Goal: Task Accomplishment & Management: Manage account settings

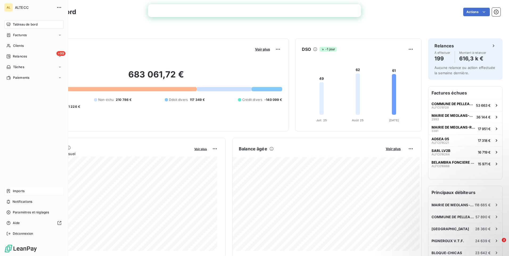
click at [18, 192] on span "Imports" at bounding box center [19, 191] width 12 height 5
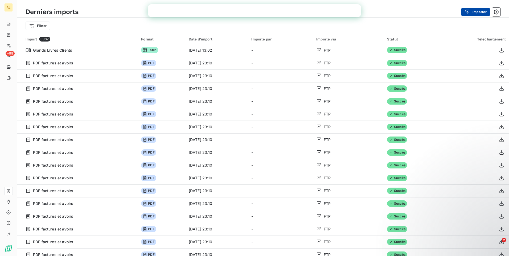
click at [466, 14] on icon "button" at bounding box center [467, 11] width 5 height 5
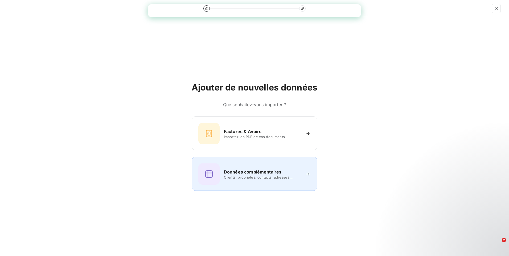
click at [250, 177] on span "Clients, propriétés, contacts, adresses..." at bounding box center [262, 177] width 77 height 4
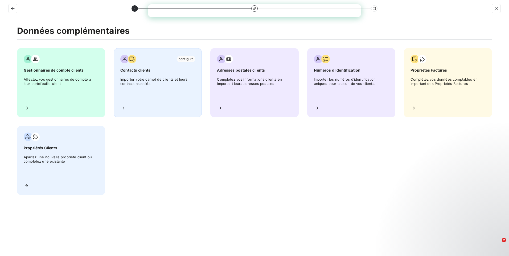
click at [134, 80] on span "Importer votre carnet de clients et leurs contacts associés" at bounding box center [157, 89] width 75 height 24
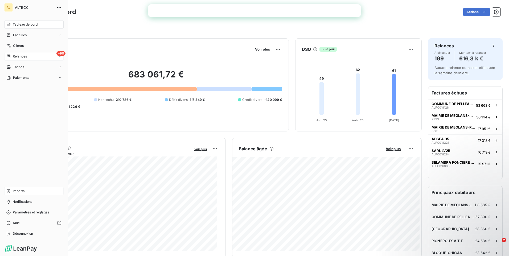
click at [31, 55] on div "+99 Relances" at bounding box center [33, 56] width 59 height 9
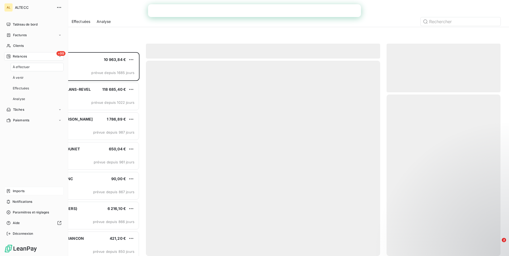
scroll to position [200, 110]
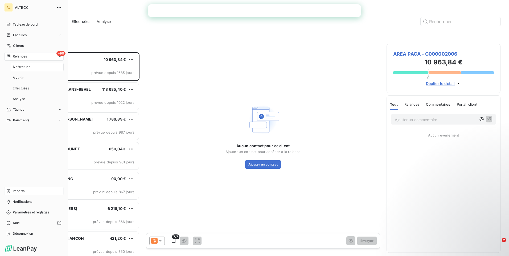
click at [30, 70] on div "À effectuer" at bounding box center [37, 67] width 53 height 9
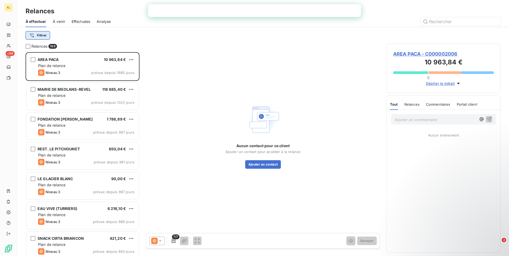
click at [36, 35] on html "AL +99 Relances À effectuer À venir Effectuées Analyse Filtrer Relances 199 ARE…" at bounding box center [254, 128] width 509 height 256
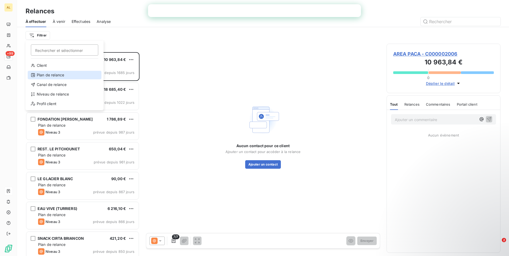
click at [65, 73] on div "Plan de relance" at bounding box center [65, 75] width 74 height 9
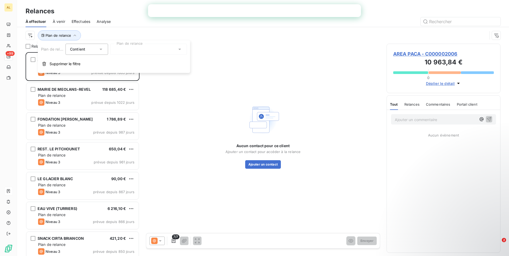
click at [99, 48] on icon at bounding box center [100, 49] width 5 height 5
click at [105, 32] on div "Plan de relance" at bounding box center [257, 35] width 462 height 10
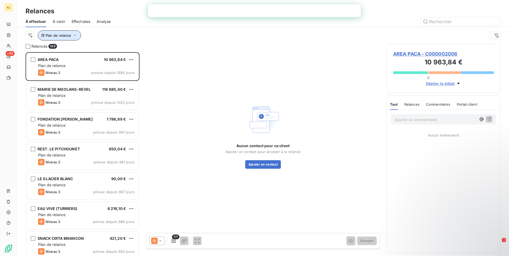
click at [74, 35] on icon "button" at bounding box center [75, 36] width 3 height 2
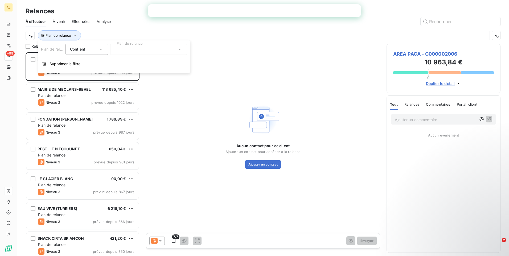
drag, startPoint x: 224, startPoint y: 44, endPoint x: 189, endPoint y: 41, distance: 35.0
click at [224, 44] on div "Aucun contact pour ce client Ajouter un contact pour accéder à la relance Ajout…" at bounding box center [263, 136] width 234 height 184
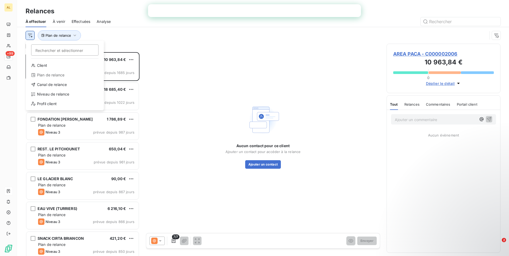
click at [28, 37] on html "AL +99 Relances À effectuer À venir Effectuées Analyse Rechercher et sélectionn…" at bounding box center [254, 128] width 509 height 256
click at [48, 65] on div "Client" at bounding box center [65, 65] width 74 height 9
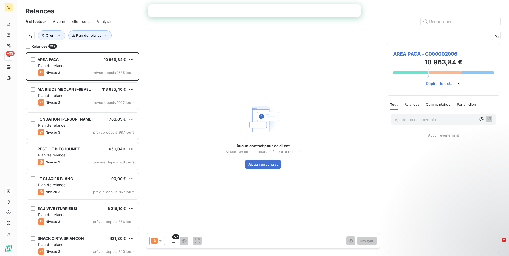
click at [234, 58] on div "Aucun contact pour ce client Ajouter un contact pour accéder à la relance Ajout…" at bounding box center [263, 136] width 234 height 184
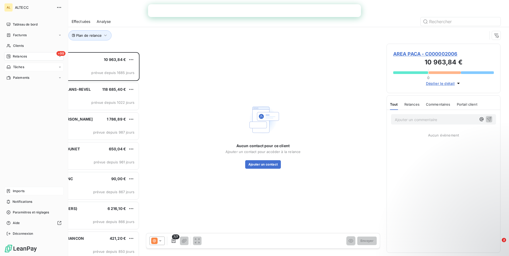
click at [42, 66] on div "Tâches" at bounding box center [33, 67] width 59 height 9
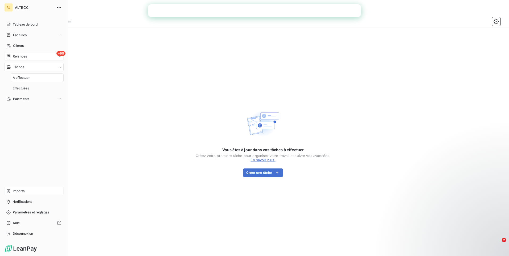
click at [36, 55] on div "+99 Relances" at bounding box center [33, 56] width 59 height 9
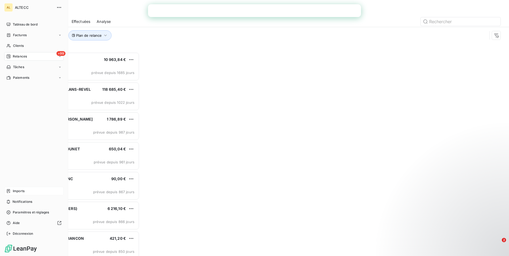
scroll to position [200, 110]
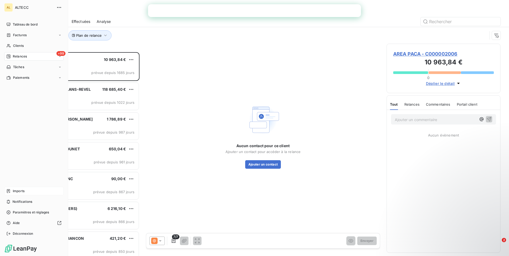
click at [28, 101] on div "Tableau de bord Factures Clients +99 Relances Tâches Paiements Imports Notifica…" at bounding box center [33, 129] width 59 height 218
click at [31, 67] on div "Tâches" at bounding box center [33, 67] width 59 height 9
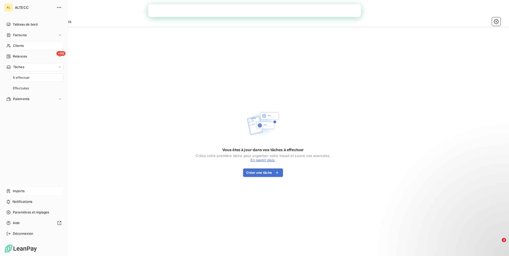
click at [28, 47] on div "Clients" at bounding box center [33, 46] width 59 height 9
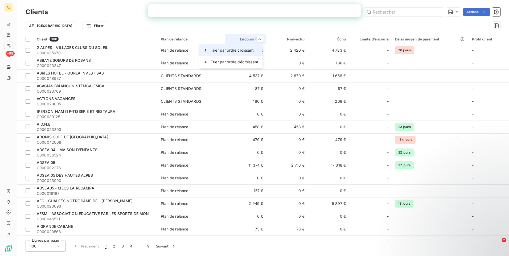
click at [248, 52] on span "Trier par ordre croissant" at bounding box center [232, 50] width 43 height 5
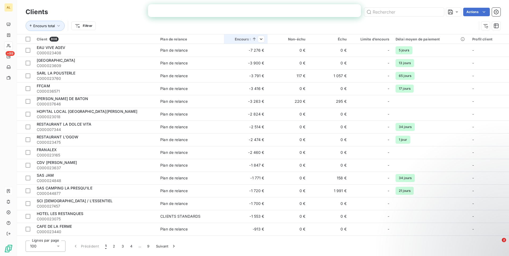
click at [261, 35] on th "Encours total" at bounding box center [245, 39] width 43 height 10
click at [243, 62] on span "Trier par ordre décroissant" at bounding box center [220, 61] width 47 height 5
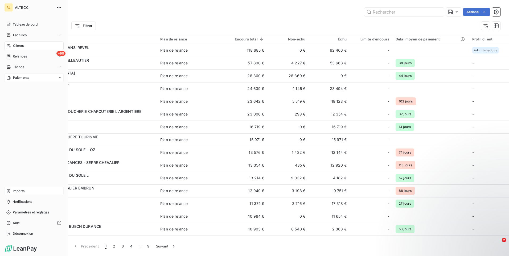
click at [33, 79] on div "Paiements" at bounding box center [33, 78] width 59 height 9
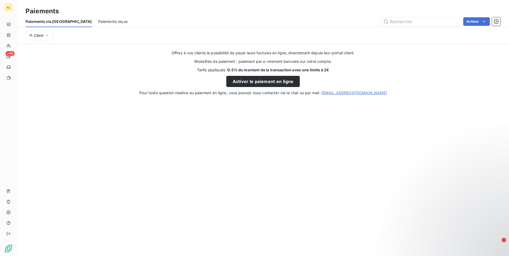
click at [98, 23] on span "Paiements reçus" at bounding box center [112, 21] width 29 height 5
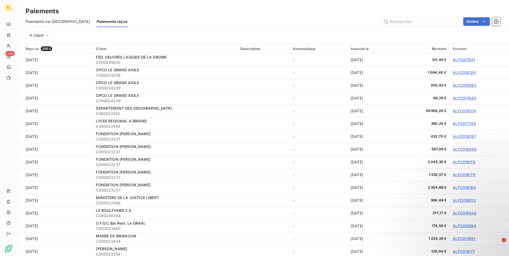
click at [215, 19] on html "AL +99 Paiements Paiements via le Portail Paiements reçus Actions Client Reçu l…" at bounding box center [254, 128] width 509 height 256
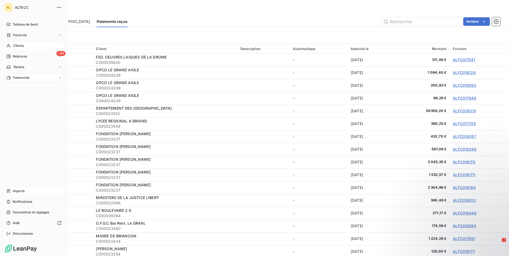
click at [28, 47] on div "Clients" at bounding box center [33, 46] width 59 height 9
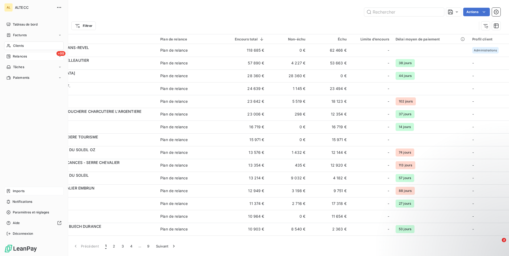
click at [24, 60] on div "+99 Relances" at bounding box center [33, 56] width 59 height 9
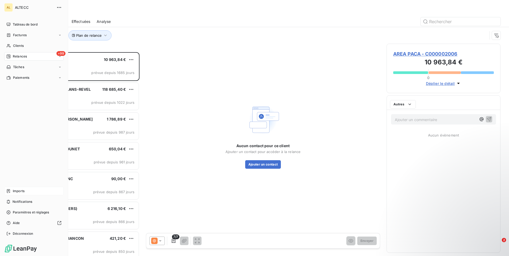
scroll to position [200, 110]
click at [38, 24] on div "Tableau de bord" at bounding box center [33, 24] width 59 height 9
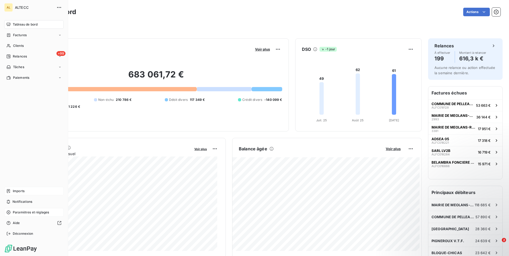
click at [19, 210] on div "Paramètres et réglages" at bounding box center [33, 212] width 59 height 9
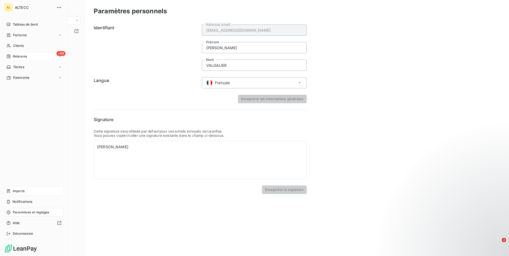
click at [36, 56] on div "+99 Relances" at bounding box center [33, 56] width 59 height 9
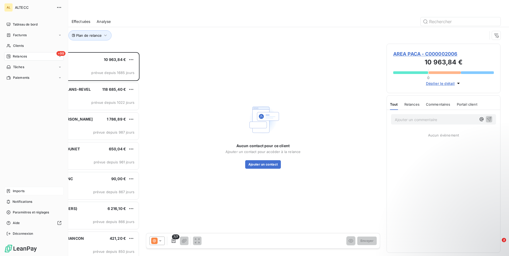
scroll to position [200, 110]
click at [26, 35] on span "Factures" at bounding box center [20, 35] width 14 height 5
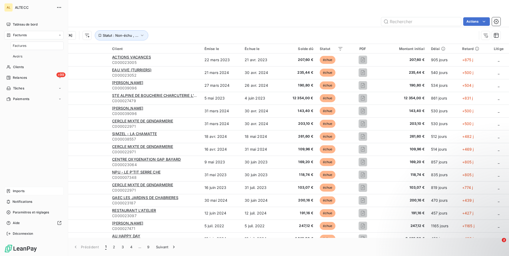
click at [34, 47] on div "Factures" at bounding box center [37, 46] width 53 height 9
click at [28, 45] on div "Factures" at bounding box center [37, 46] width 53 height 9
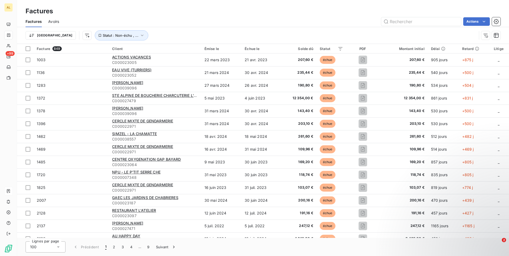
click at [150, 14] on div "Factures" at bounding box center [263, 11] width 492 height 10
click at [305, 50] on div "Solde dû" at bounding box center [299, 49] width 28 height 4
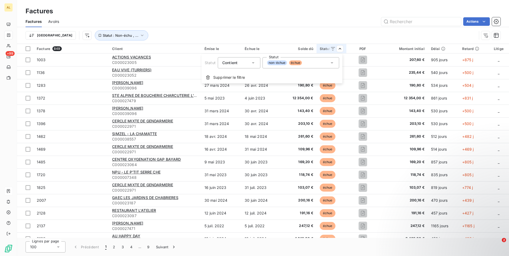
click at [339, 50] on html "AL +99 Factures Factures Avoirs Actions Trier Statut : Non-échu , ... Facture 8…" at bounding box center [254, 128] width 509 height 256
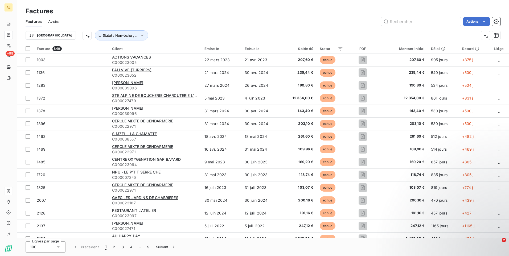
click at [304, 48] on div "Solde dû" at bounding box center [299, 49] width 28 height 4
click at [475, 49] on icon at bounding box center [477, 49] width 4 height 4
click at [263, 71] on span "Trier par ordre décroissant" at bounding box center [249, 71] width 47 height 5
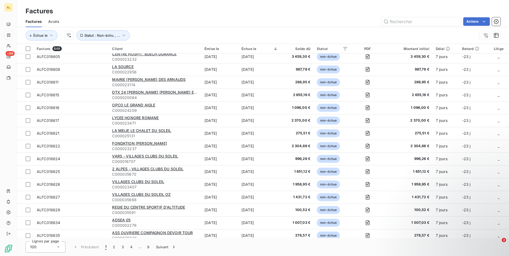
scroll to position [879, 0]
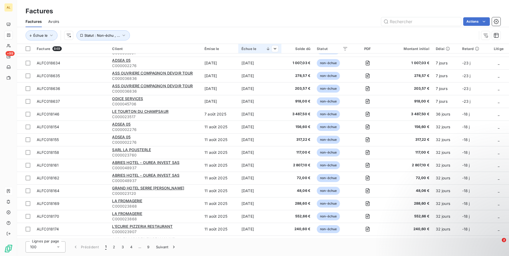
click at [258, 48] on div "Échue le" at bounding box center [260, 49] width 37 height 4
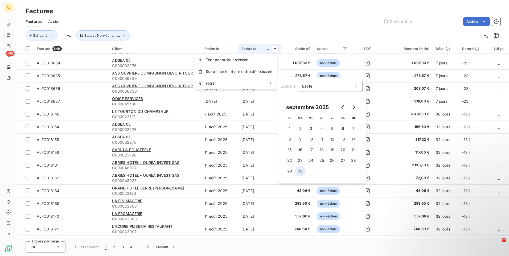
click at [300, 172] on button "30" at bounding box center [300, 171] width 11 height 11
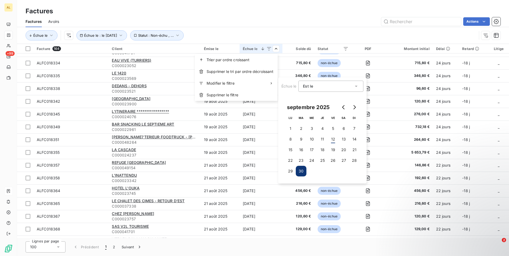
click at [286, 14] on html "AL +99 Factures Factures Avoirs Actions Échue le Échue le : le [DATE] Statut : …" at bounding box center [254, 128] width 509 height 256
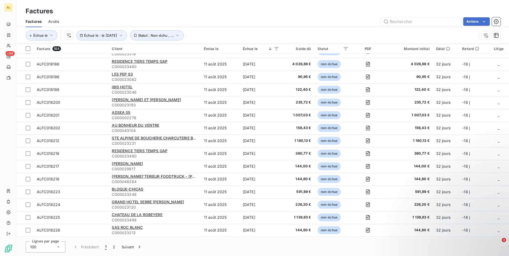
scroll to position [0, 0]
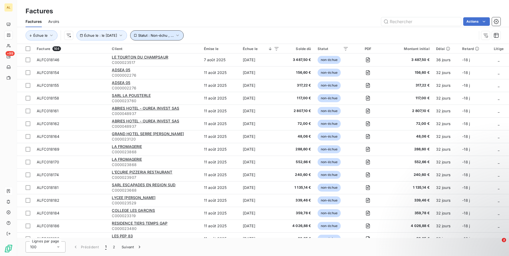
click at [180, 35] on icon "button" at bounding box center [177, 35] width 5 height 5
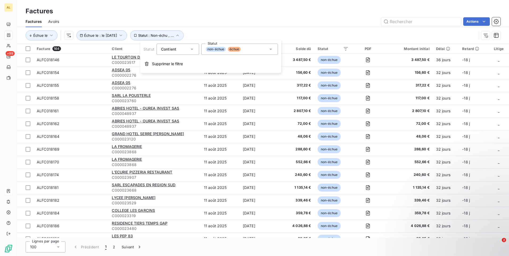
click at [216, 20] on div "Actions" at bounding box center [283, 21] width 435 height 9
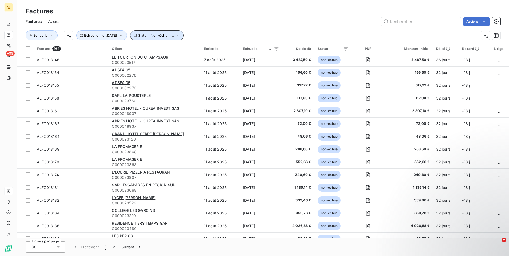
drag, startPoint x: 179, startPoint y: 29, endPoint x: 200, endPoint y: 7, distance: 30.0
click at [200, 7] on div "Factures Factures Avoirs Actions Échue le Échue le : le [DATE] Statut : Non-éch…" at bounding box center [263, 22] width 492 height 44
click at [174, 37] on span "Statut : Non-échu , ..." at bounding box center [156, 35] width 36 height 4
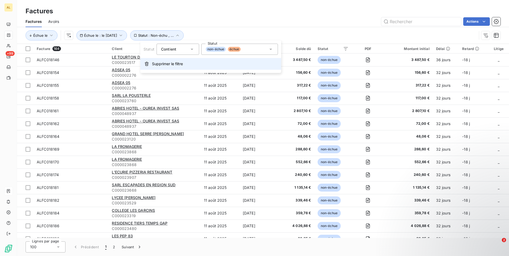
click at [167, 66] on span "Supprimer le filtre" at bounding box center [167, 63] width 31 height 5
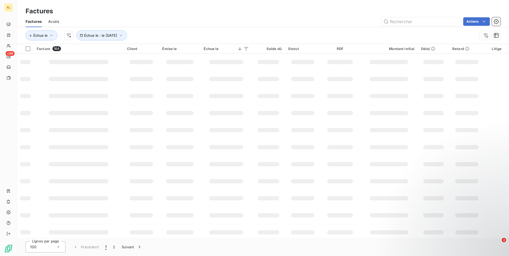
click at [181, 8] on div "Factures" at bounding box center [263, 11] width 492 height 10
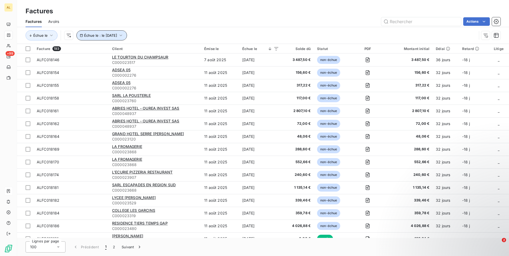
click at [124, 37] on icon "button" at bounding box center [120, 35] width 5 height 5
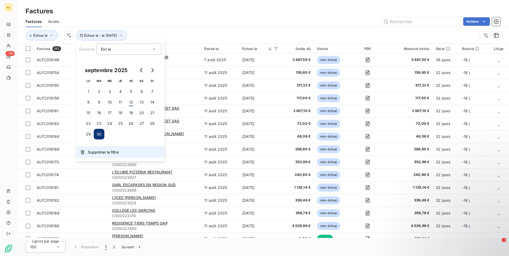
click at [103, 153] on span "Supprimer le filtre" at bounding box center [103, 152] width 31 height 5
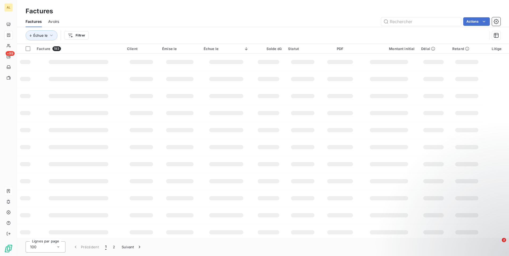
click at [177, 14] on div "Factures" at bounding box center [263, 11] width 492 height 10
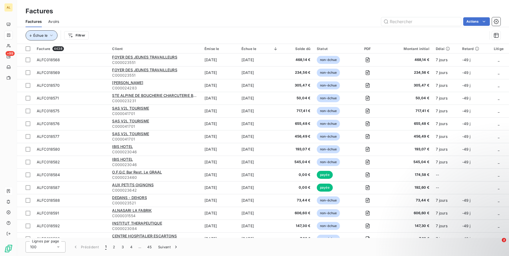
click at [49, 36] on icon "button" at bounding box center [51, 35] width 5 height 5
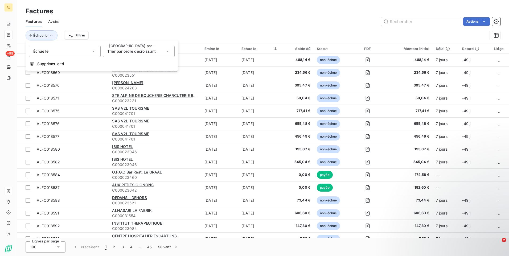
click at [92, 51] on icon at bounding box center [93, 51] width 5 height 5
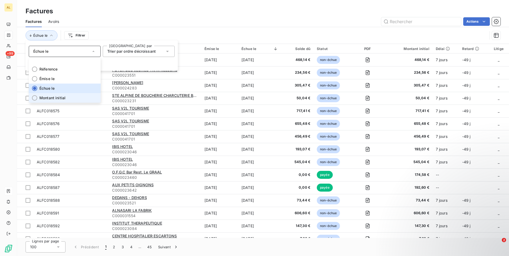
click at [52, 100] on span "Montant initial" at bounding box center [52, 97] width 26 height 5
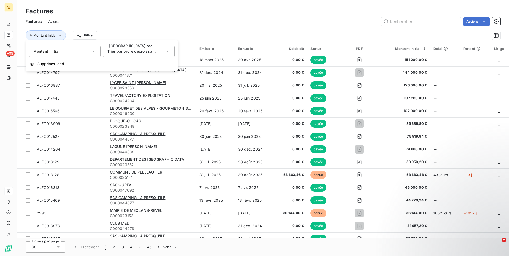
click at [155, 51] on span "Trier par ordre décroissant" at bounding box center [131, 51] width 48 height 5
click at [156, 73] on span "Trier par ordre décroissant" at bounding box center [137, 73] width 48 height 5
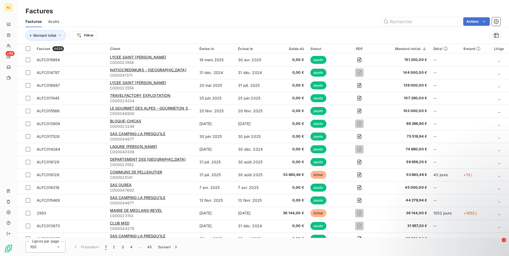
click at [238, 17] on div "Factures Avoirs Actions" at bounding box center [263, 21] width 492 height 11
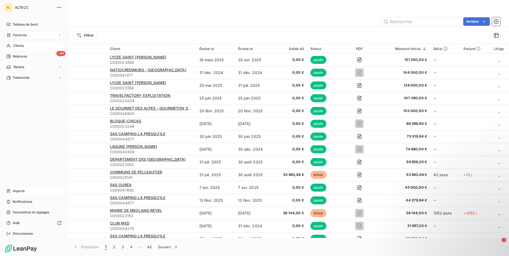
click at [26, 47] on div "Clients" at bounding box center [33, 46] width 59 height 9
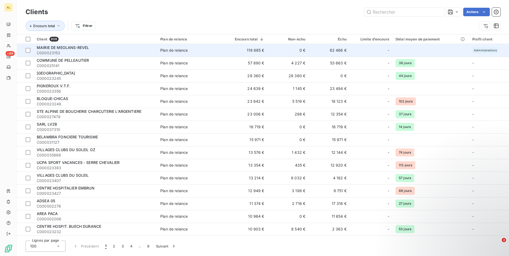
click at [261, 50] on td "118 685 €" at bounding box center [245, 50] width 43 height 13
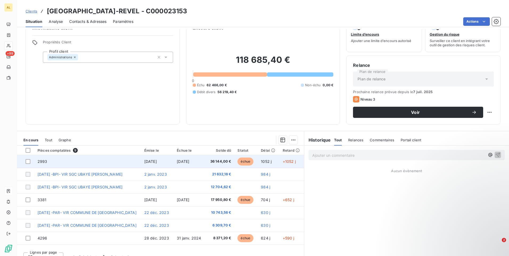
scroll to position [22, 0]
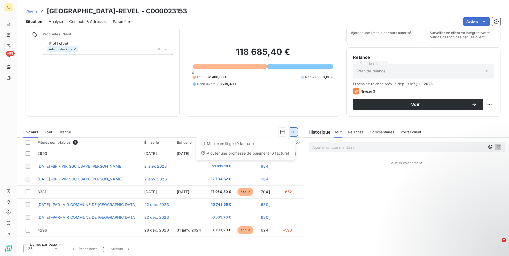
click at [289, 133] on html "AL +99 Clients MAIRIE DE MEOLANS-REVEL - C000023153 Situation Analyse Contacts …" at bounding box center [254, 128] width 509 height 256
click at [337, 196] on html "AL +99 Clients MAIRIE DE MEOLANS-REVEL - C000023153 Situation Analyse Contacts …" at bounding box center [254, 128] width 509 height 256
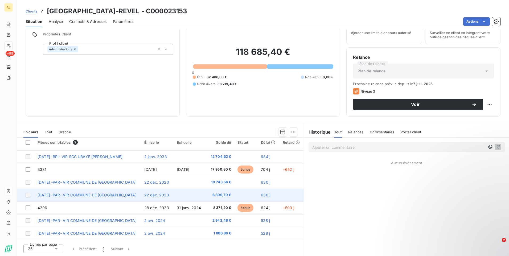
scroll to position [0, 0]
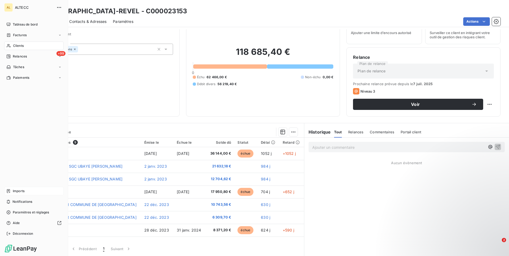
click at [26, 47] on div "Clients" at bounding box center [33, 46] width 59 height 9
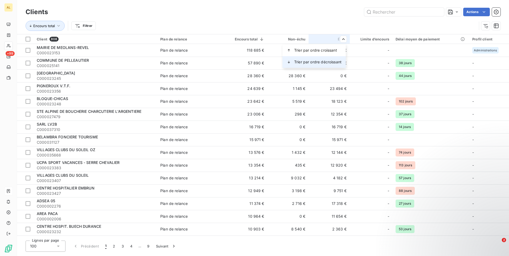
click at [335, 61] on span "Trier par ordre décroissant" at bounding box center [317, 61] width 47 height 5
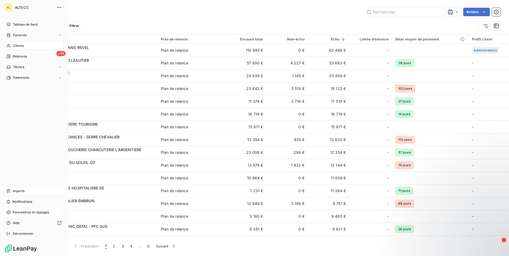
click at [29, 214] on span "Paramètres et réglages" at bounding box center [31, 212] width 36 height 5
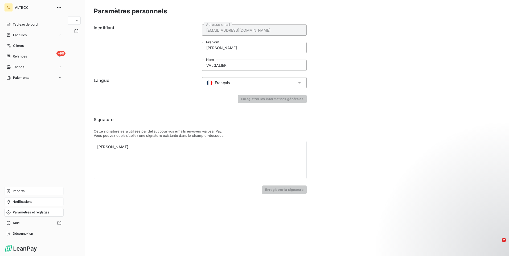
click at [17, 203] on span "Notifications" at bounding box center [23, 201] width 20 height 5
click at [20, 192] on span "Imports" at bounding box center [19, 191] width 12 height 5
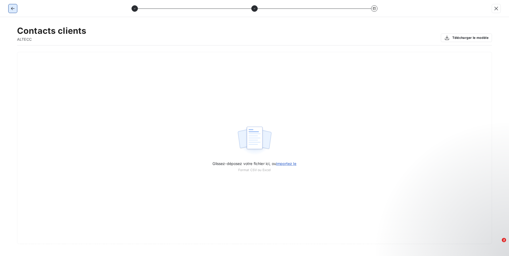
click at [16, 9] on button "button" at bounding box center [13, 8] width 9 height 9
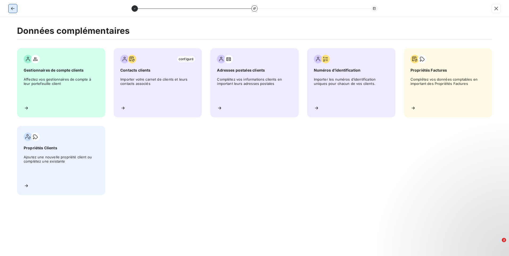
click at [16, 9] on button "button" at bounding box center [13, 8] width 9 height 9
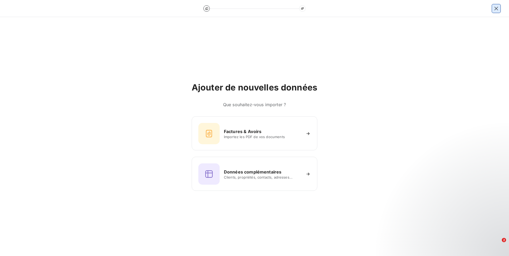
click at [497, 6] on icon "button" at bounding box center [496, 8] width 5 height 5
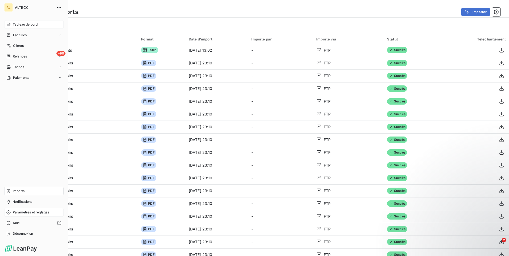
click at [29, 26] on span "Tableau de bord" at bounding box center [25, 24] width 25 height 5
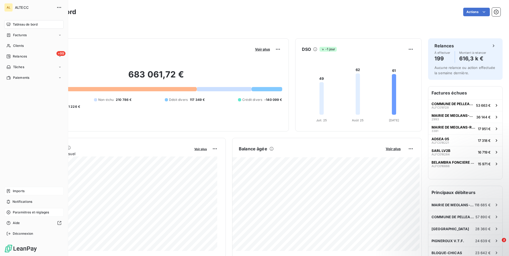
click at [9, 211] on icon at bounding box center [8, 212] width 4 height 4
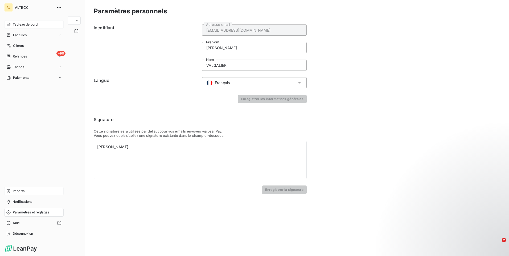
click at [21, 211] on span "Paramètres et réglages" at bounding box center [31, 212] width 36 height 5
click at [37, 199] on div "Notifications" at bounding box center [33, 202] width 59 height 9
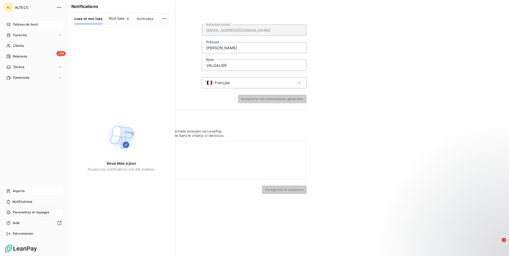
click at [34, 193] on div "Imports" at bounding box center [33, 191] width 59 height 9
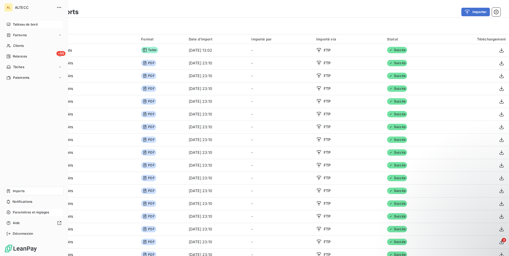
click at [31, 213] on span "Paramètres et réglages" at bounding box center [31, 212] width 36 height 5
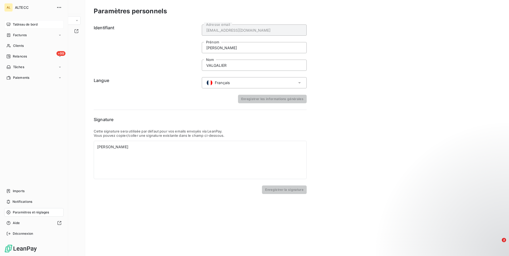
click at [25, 8] on span "ALTECC" at bounding box center [34, 7] width 38 height 4
click at [59, 8] on icon "button" at bounding box center [58, 7] width 5 height 5
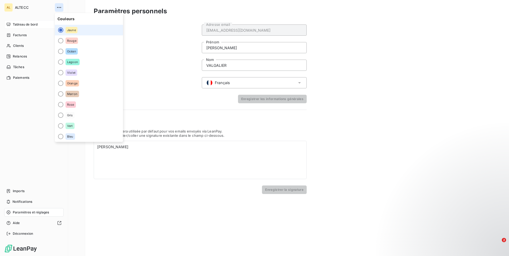
click at [59, 8] on icon "button" at bounding box center [58, 7] width 5 height 5
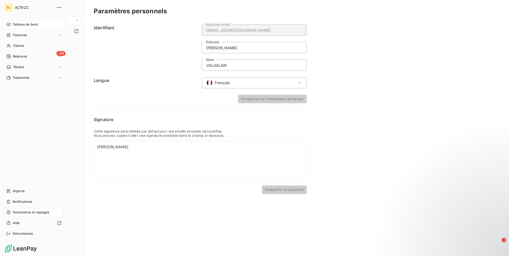
click at [45, 128] on div "Tableau de bord Factures Clients +99 Relances Tâches Paiements Imports Notifica…" at bounding box center [33, 129] width 59 height 218
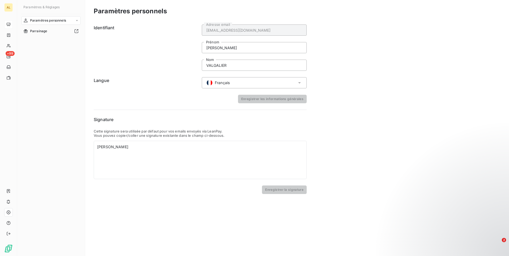
click at [68, 127] on div "Paramètres personnels Parrainage" at bounding box center [50, 131] width 59 height 230
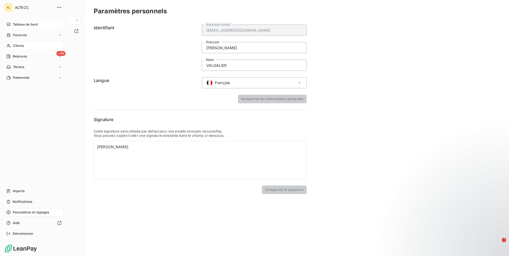
click at [18, 48] on div "Clients" at bounding box center [33, 46] width 59 height 9
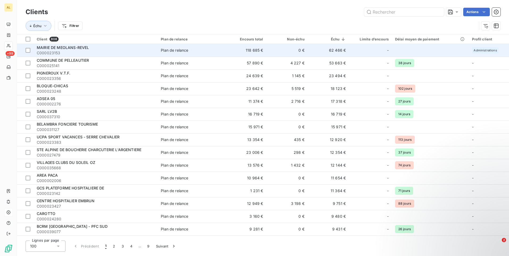
click at [82, 51] on span "C000023153" at bounding box center [96, 52] width 118 height 5
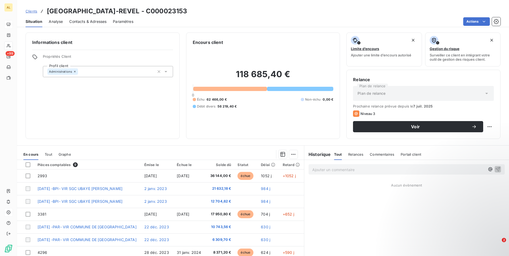
click at [166, 72] on icon at bounding box center [165, 71] width 5 height 5
click at [181, 91] on div "Informations client Propriétés Client Profil client Administrations Encours cli…" at bounding box center [263, 85] width 492 height 107
drag, startPoint x: 57, startPoint y: 20, endPoint x: 60, endPoint y: 18, distance: 3.7
click at [57, 20] on span "Analyse" at bounding box center [56, 21] width 14 height 5
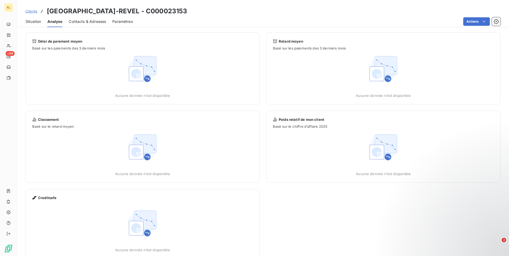
click at [100, 22] on span "Contacts & Adresses" at bounding box center [87, 21] width 37 height 5
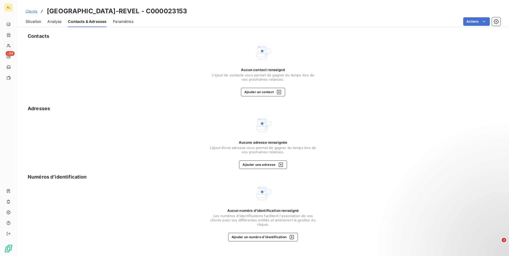
click at [121, 20] on span "Paramètres" at bounding box center [123, 21] width 21 height 5
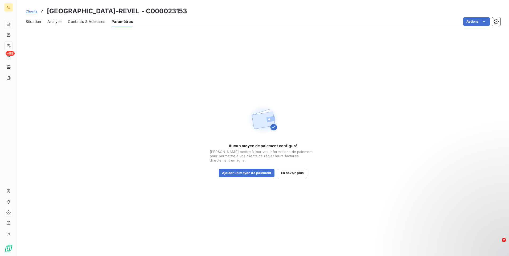
click at [38, 20] on span "Situation" at bounding box center [33, 21] width 15 height 5
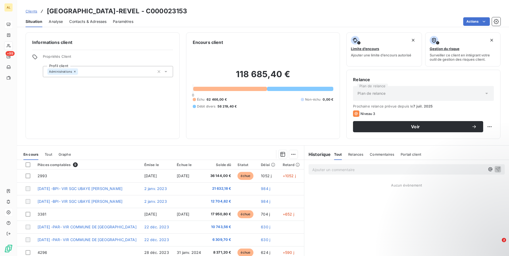
click at [63, 113] on div "Informations client Propriétés Client Profil client Administrations" at bounding box center [103, 85] width 154 height 107
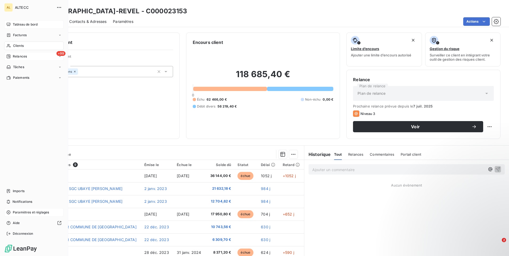
click at [15, 60] on div "+99 Relances" at bounding box center [33, 56] width 59 height 9
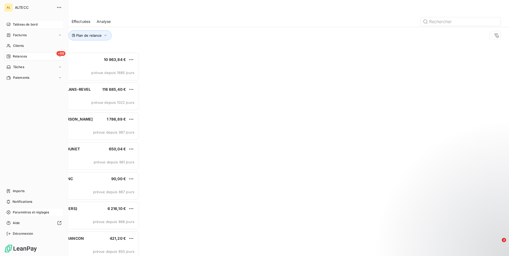
scroll to position [200, 110]
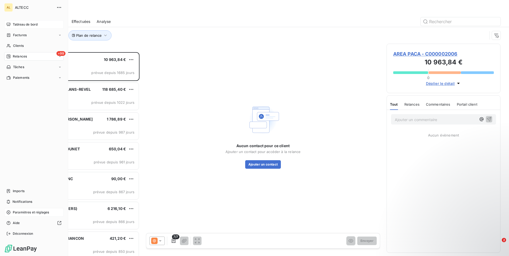
click at [26, 152] on div "Tableau de bord Factures Clients +99 Relances Tâches Paiements Imports Notifica…" at bounding box center [33, 129] width 59 height 218
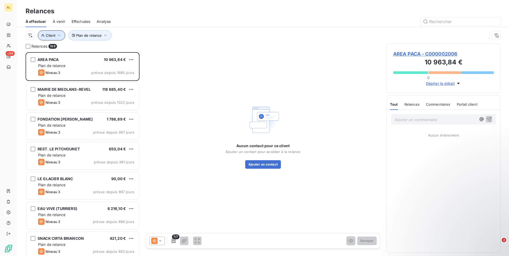
click at [51, 38] on button "Client" at bounding box center [51, 35] width 27 height 10
click at [82, 48] on div "Contient is" at bounding box center [72, 49] width 28 height 7
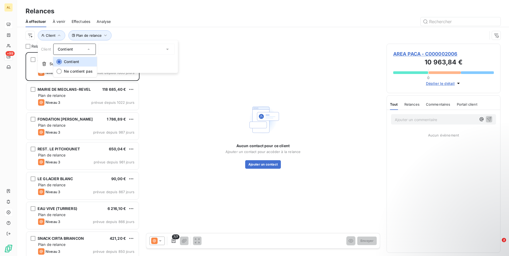
click at [82, 48] on div "Contient" at bounding box center [72, 49] width 28 height 7
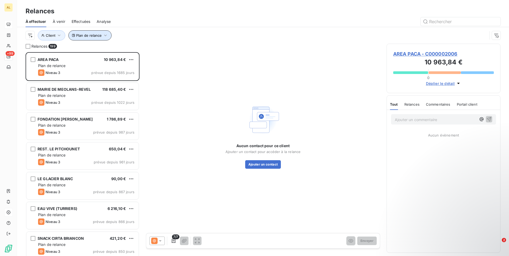
click at [102, 36] on button "Plan de relance" at bounding box center [89, 35] width 43 height 10
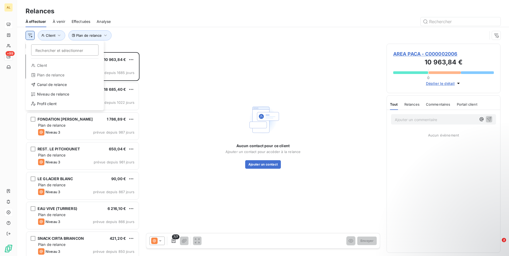
click at [32, 34] on html "AL +99 Relances À effectuer À venir Effectuées Analyse Rechercher et sélectionn…" at bounding box center [254, 128] width 509 height 256
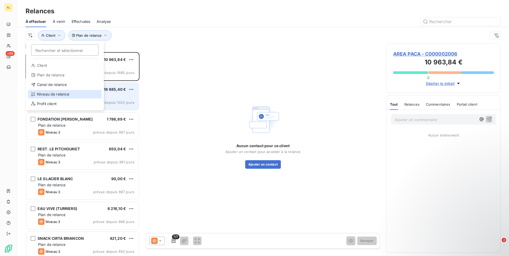
click at [56, 95] on div "Niveau de relance" at bounding box center [65, 94] width 74 height 9
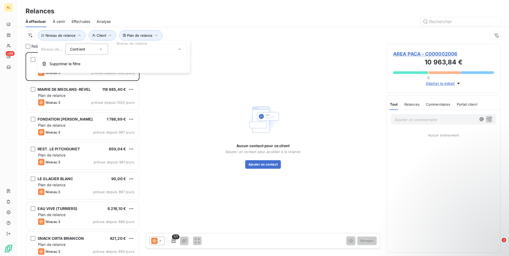
click at [121, 47] on div at bounding box center [148, 49] width 77 height 11
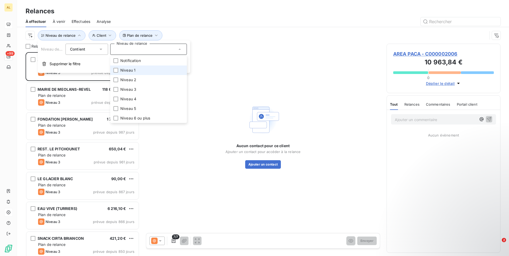
click at [129, 70] on span "Niveau 1" at bounding box center [127, 70] width 15 height 5
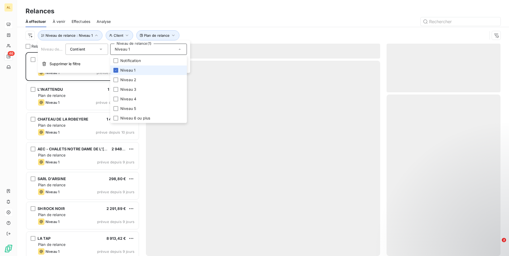
scroll to position [200, 110]
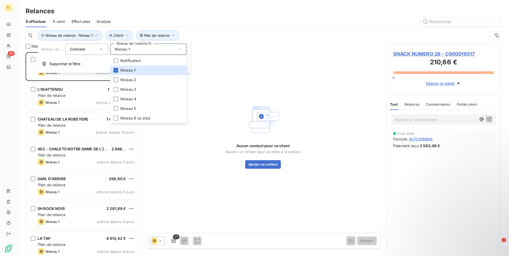
click at [169, 4] on div "Relances À effectuer À venir Effectuées Analyse Plan de relance Niveau de relan…" at bounding box center [263, 22] width 492 height 44
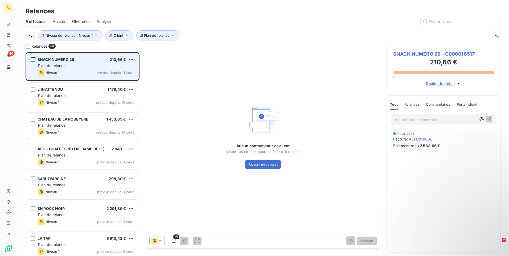
click at [33, 59] on div "grid" at bounding box center [33, 59] width 5 height 5
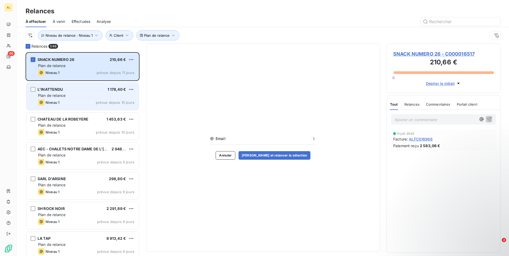
drag, startPoint x: 34, startPoint y: 90, endPoint x: 31, endPoint y: 98, distance: 9.1
click at [34, 90] on div "grid" at bounding box center [33, 89] width 5 height 5
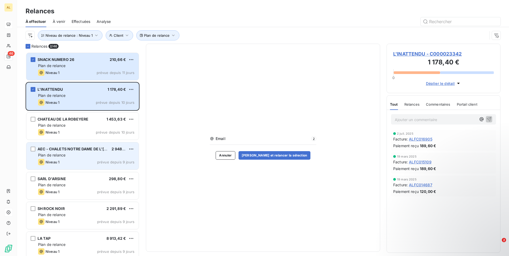
drag, startPoint x: 31, startPoint y: 119, endPoint x: 36, endPoint y: 144, distance: 25.2
click at [31, 119] on div "grid" at bounding box center [33, 119] width 5 height 5
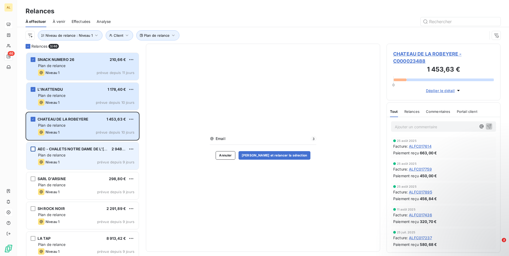
drag, startPoint x: 35, startPoint y: 149, endPoint x: 34, endPoint y: 155, distance: 6.0
click at [34, 149] on div "grid" at bounding box center [33, 149] width 5 height 5
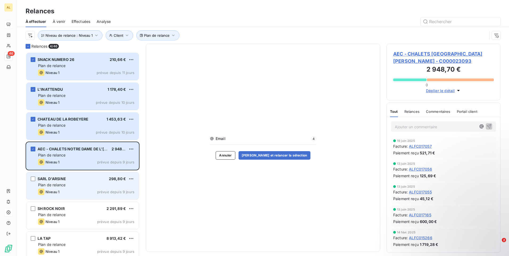
drag, startPoint x: 33, startPoint y: 179, endPoint x: 27, endPoint y: 175, distance: 7.1
click at [34, 179] on div "grid" at bounding box center [33, 179] width 5 height 5
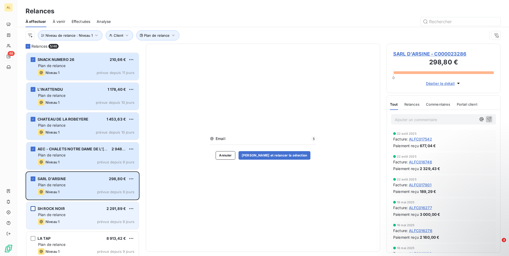
click at [32, 209] on div "grid" at bounding box center [33, 208] width 5 height 5
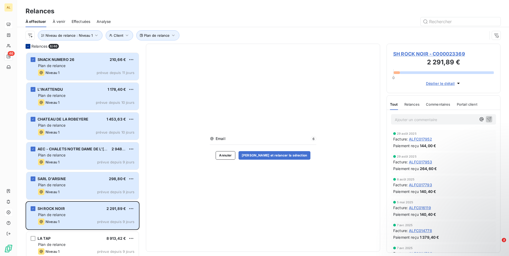
click at [28, 47] on icon at bounding box center [27, 46] width 3 height 3
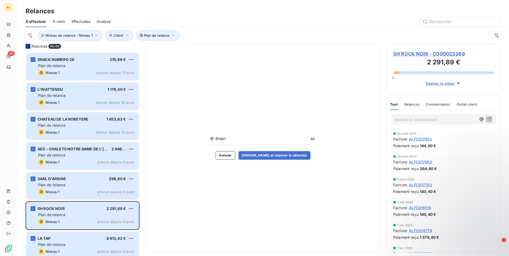
click at [29, 47] on icon at bounding box center [27, 46] width 3 height 3
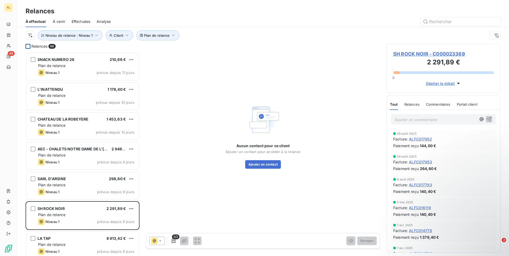
click at [29, 47] on div at bounding box center [28, 46] width 5 height 5
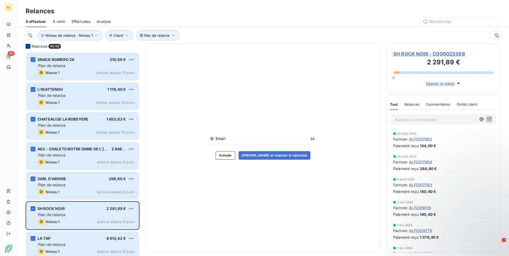
click at [30, 47] on div at bounding box center [28, 46] width 5 height 5
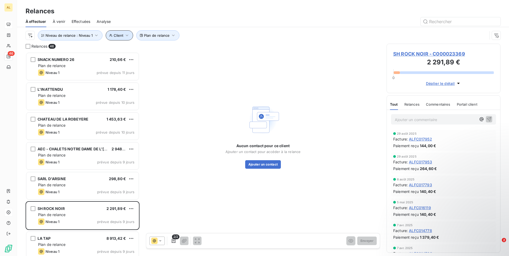
click at [126, 36] on icon "button" at bounding box center [126, 35] width 5 height 5
click at [143, 64] on span "Supprimer le filtre" at bounding box center [132, 63] width 31 height 5
click at [144, 36] on icon "button" at bounding box center [142, 35] width 5 height 5
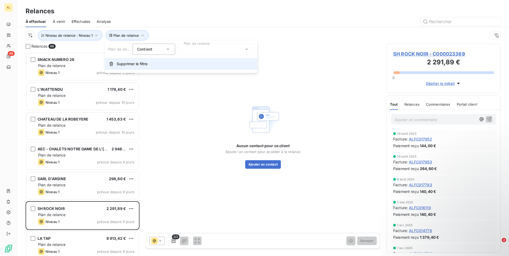
click at [136, 66] on span "Supprimer le filtre" at bounding box center [132, 63] width 31 height 5
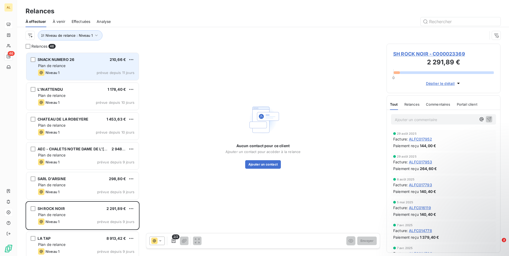
click at [35, 59] on div "SNACK NUMERO 26 210,66 € Plan de relance Niveau 1 prévue depuis 11 jours" at bounding box center [82, 66] width 112 height 27
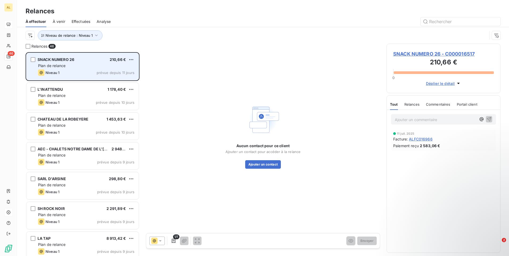
click at [30, 61] on div "SNACK NUMERO 26 210,66 € Plan de relance Niveau 1 prévue depuis 11 jours" at bounding box center [82, 66] width 112 height 27
click at [33, 62] on div "grid" at bounding box center [33, 59] width 5 height 5
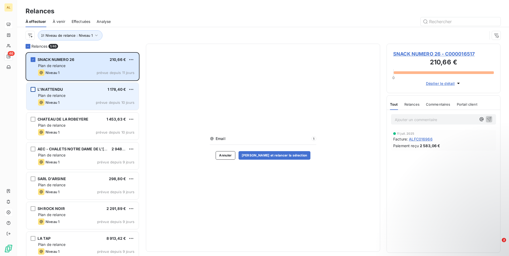
click at [32, 89] on div "grid" at bounding box center [33, 89] width 5 height 5
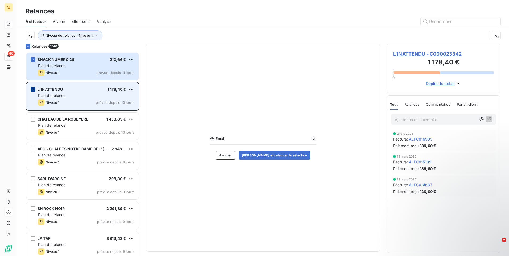
click at [32, 90] on icon "grid" at bounding box center [32, 89] width 3 height 3
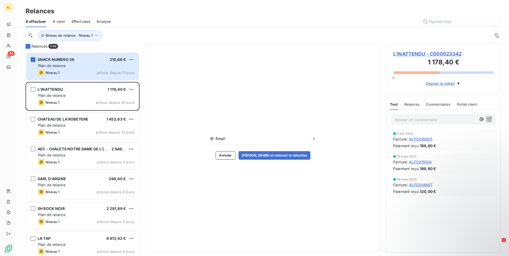
click at [31, 46] on div "Relances 1/ 46" at bounding box center [83, 46] width 114 height 5
click at [29, 47] on icon at bounding box center [27, 46] width 3 height 3
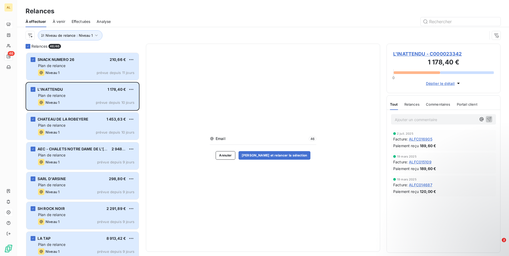
click at [250, 139] on span "Email" at bounding box center [262, 138] width 92 height 5
click at [212, 139] on icon at bounding box center [211, 138] width 3 height 3
drag, startPoint x: 190, startPoint y: 231, endPoint x: 190, endPoint y: 228, distance: 2.7
click at [190, 231] on div "Email 46 Annuler [PERSON_NAME] et relancer la sélection" at bounding box center [263, 148] width 234 height 208
click at [199, 20] on div "À effectuer À venir Effectuées Analyse" at bounding box center [263, 21] width 492 height 11
